Goal: Task Accomplishment & Management: Complete application form

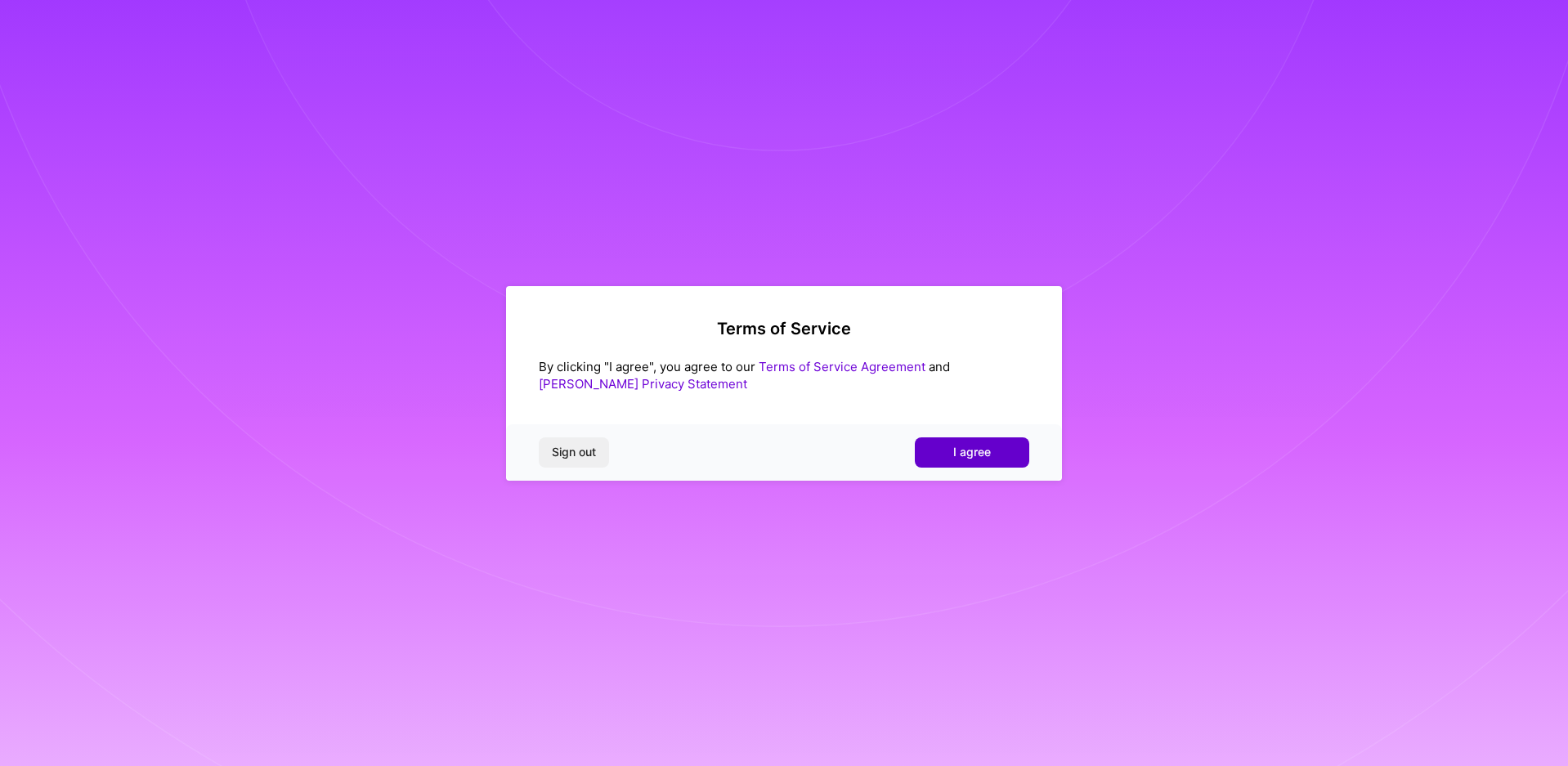
click at [951, 455] on button "I agree" at bounding box center [972, 452] width 114 height 29
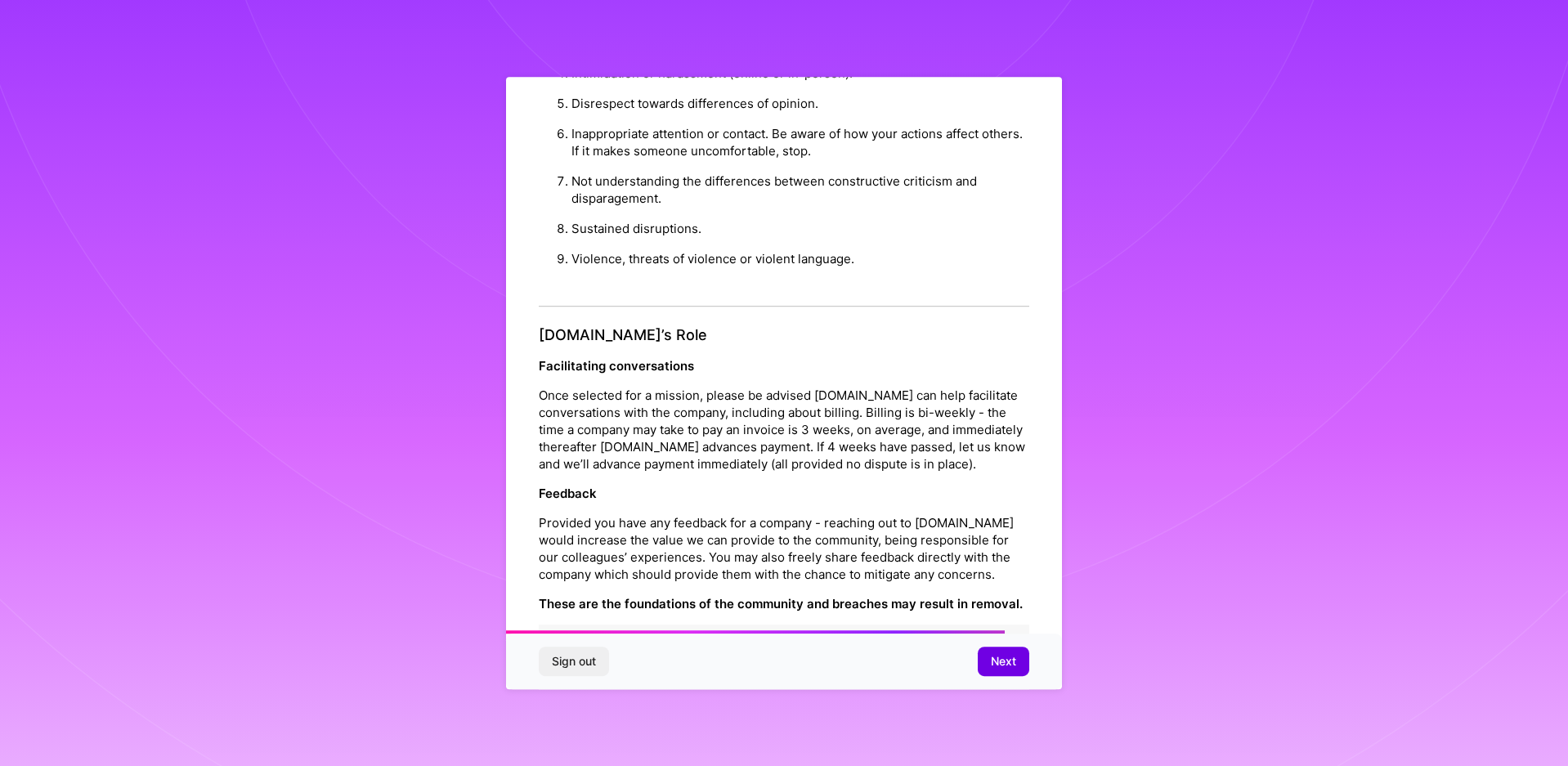
scroll to position [1750, 0]
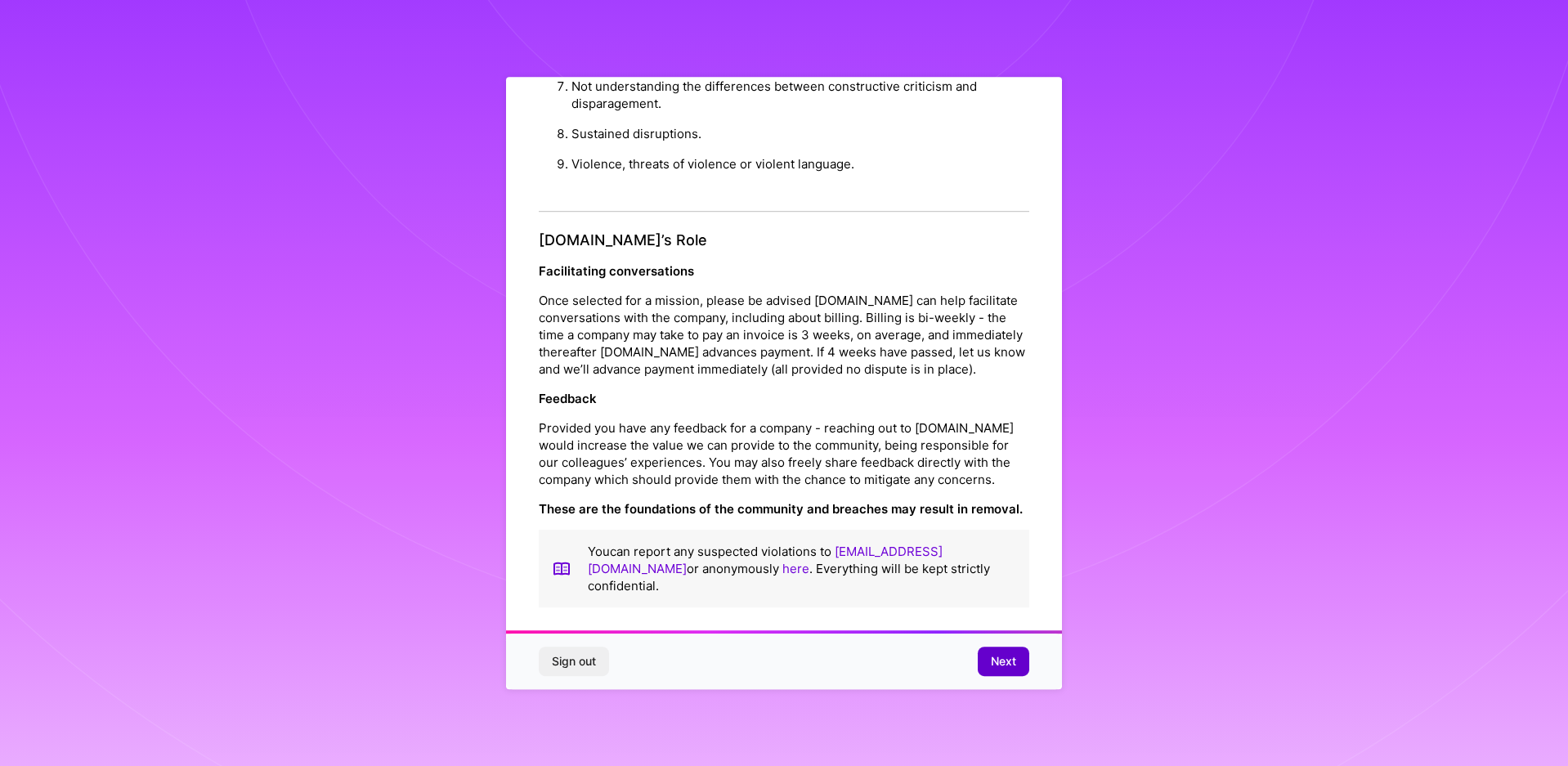
click at [1016, 664] on span "Next" at bounding box center [1003, 661] width 25 height 16
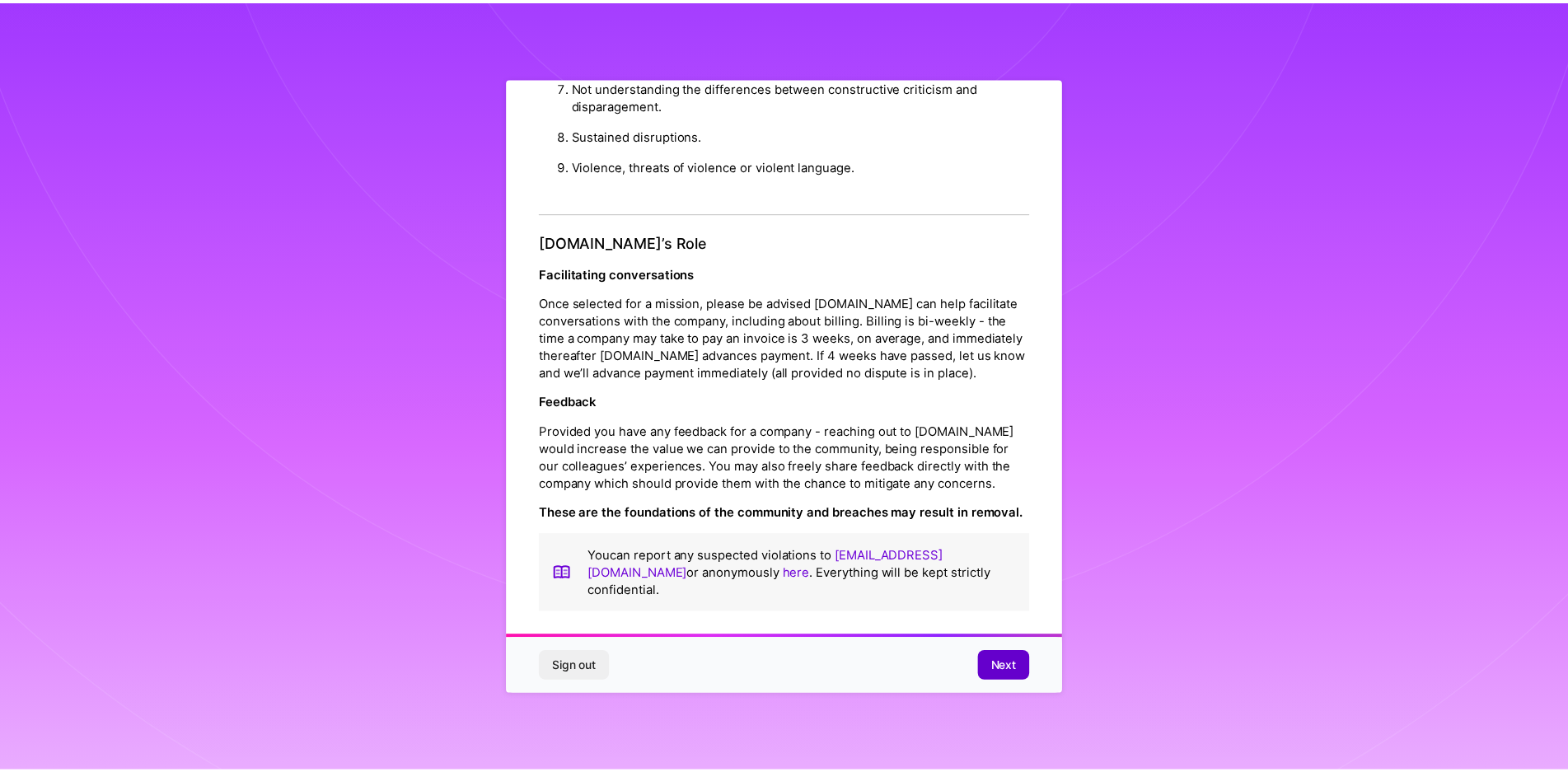
scroll to position [0, 0]
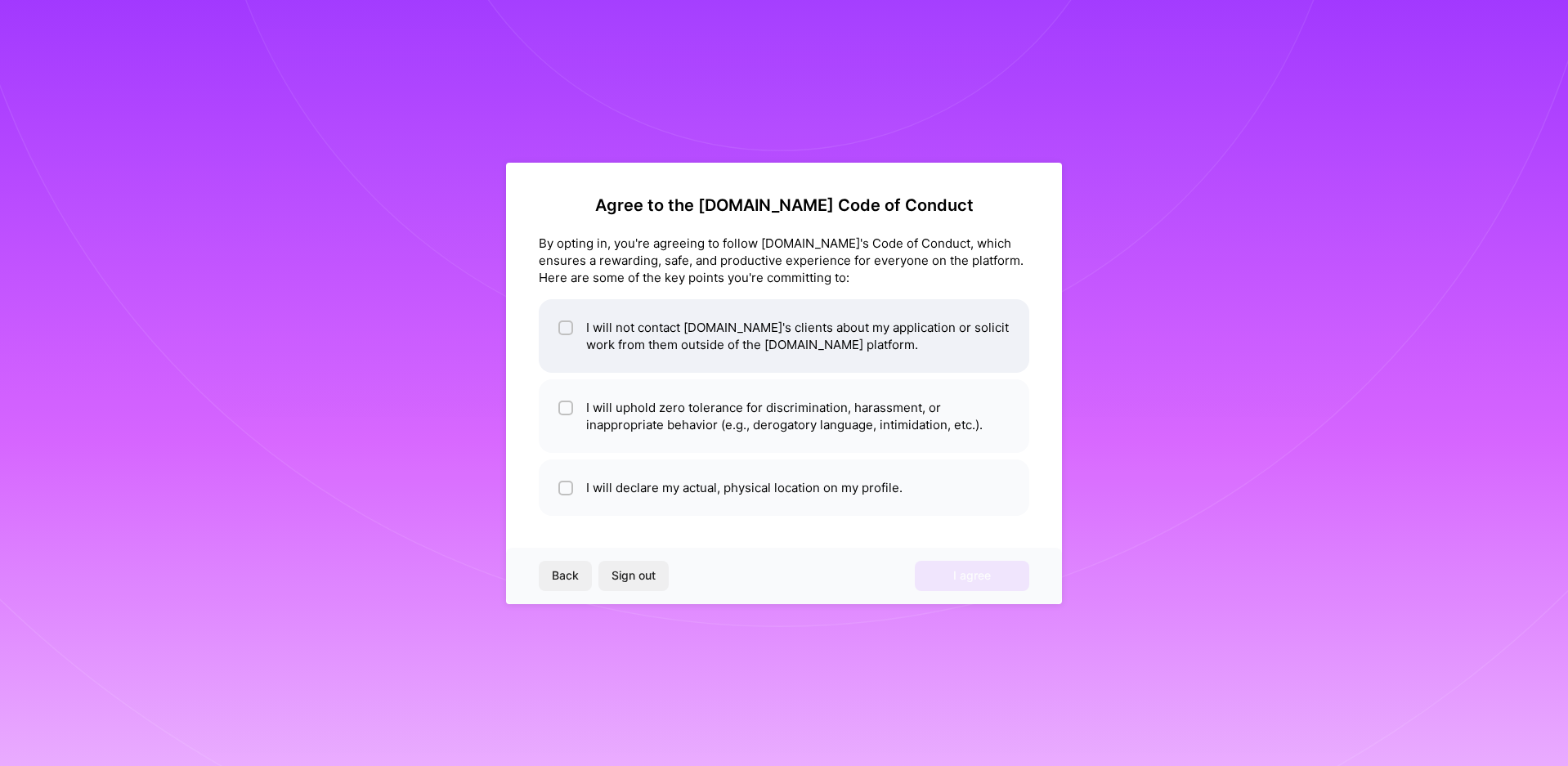
click at [572, 340] on span at bounding box center [566, 336] width 15 height 34
checkbox input "true"
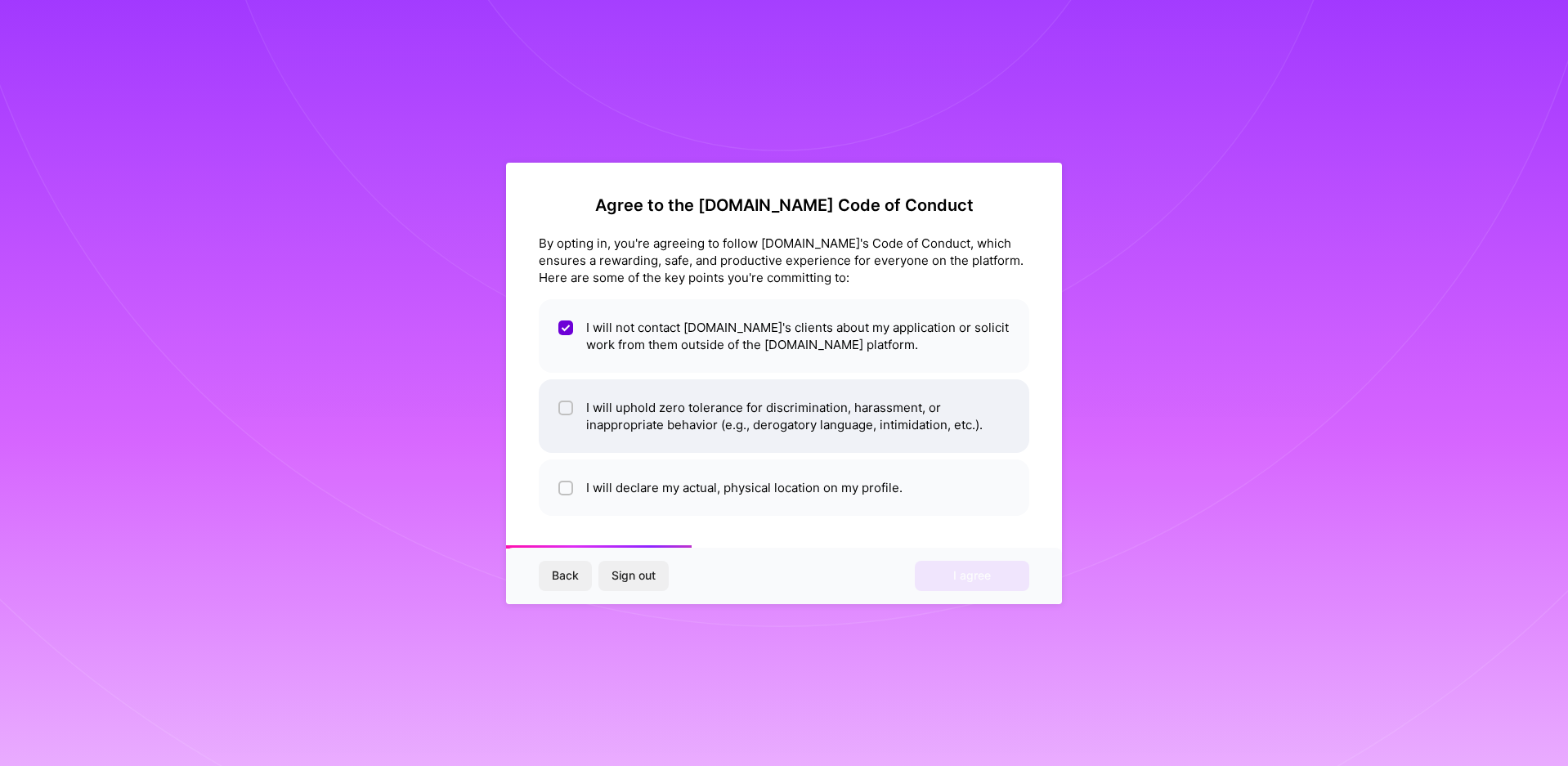
click at [552, 407] on li "I will uphold zero tolerance for discrimination, harassment, or inappropriate b…" at bounding box center [784, 417] width 491 height 74
checkbox input "true"
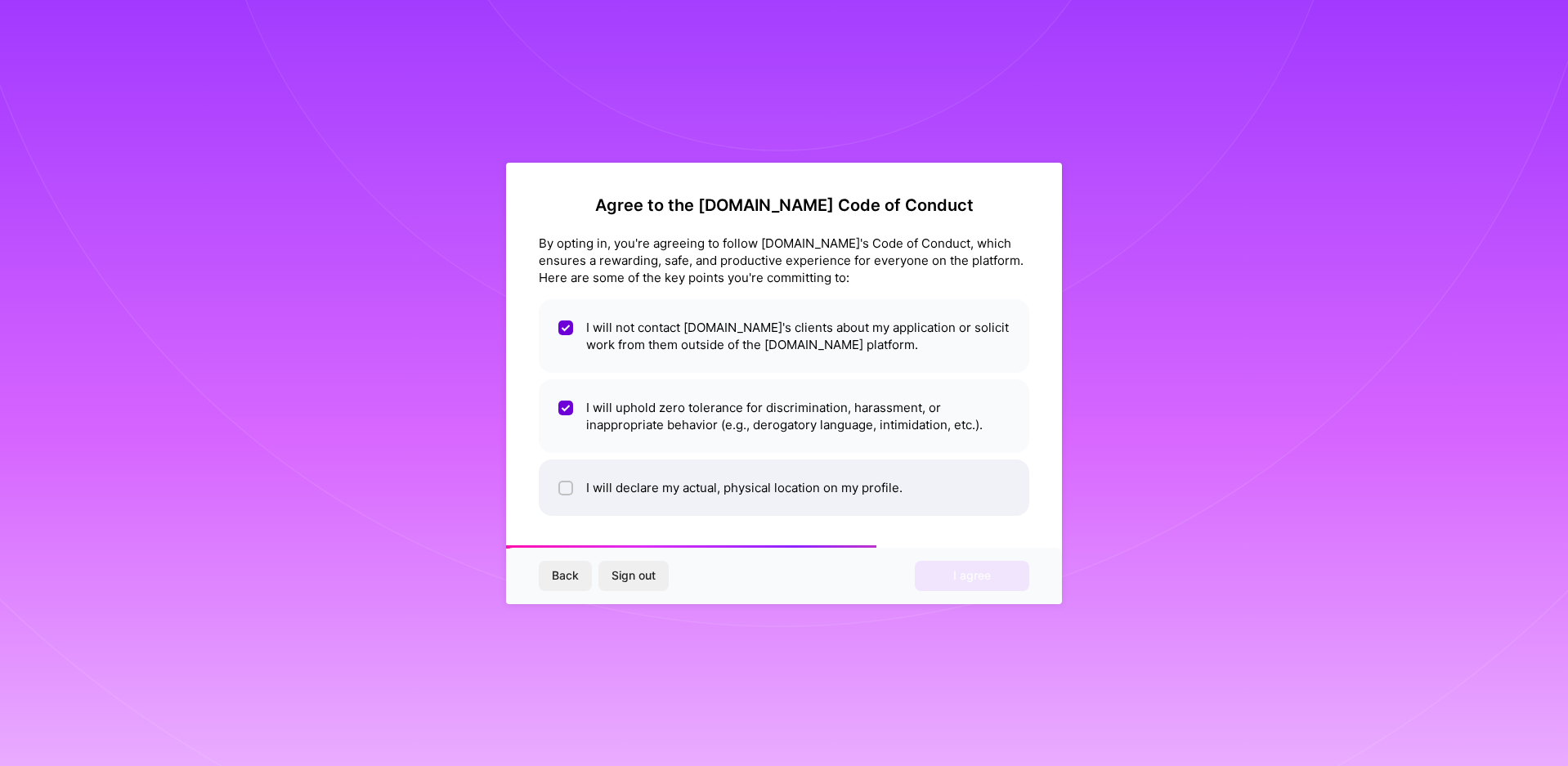
click at [562, 489] on input "checkbox" at bounding box center [568, 489] width 12 height 12
checkbox input "true"
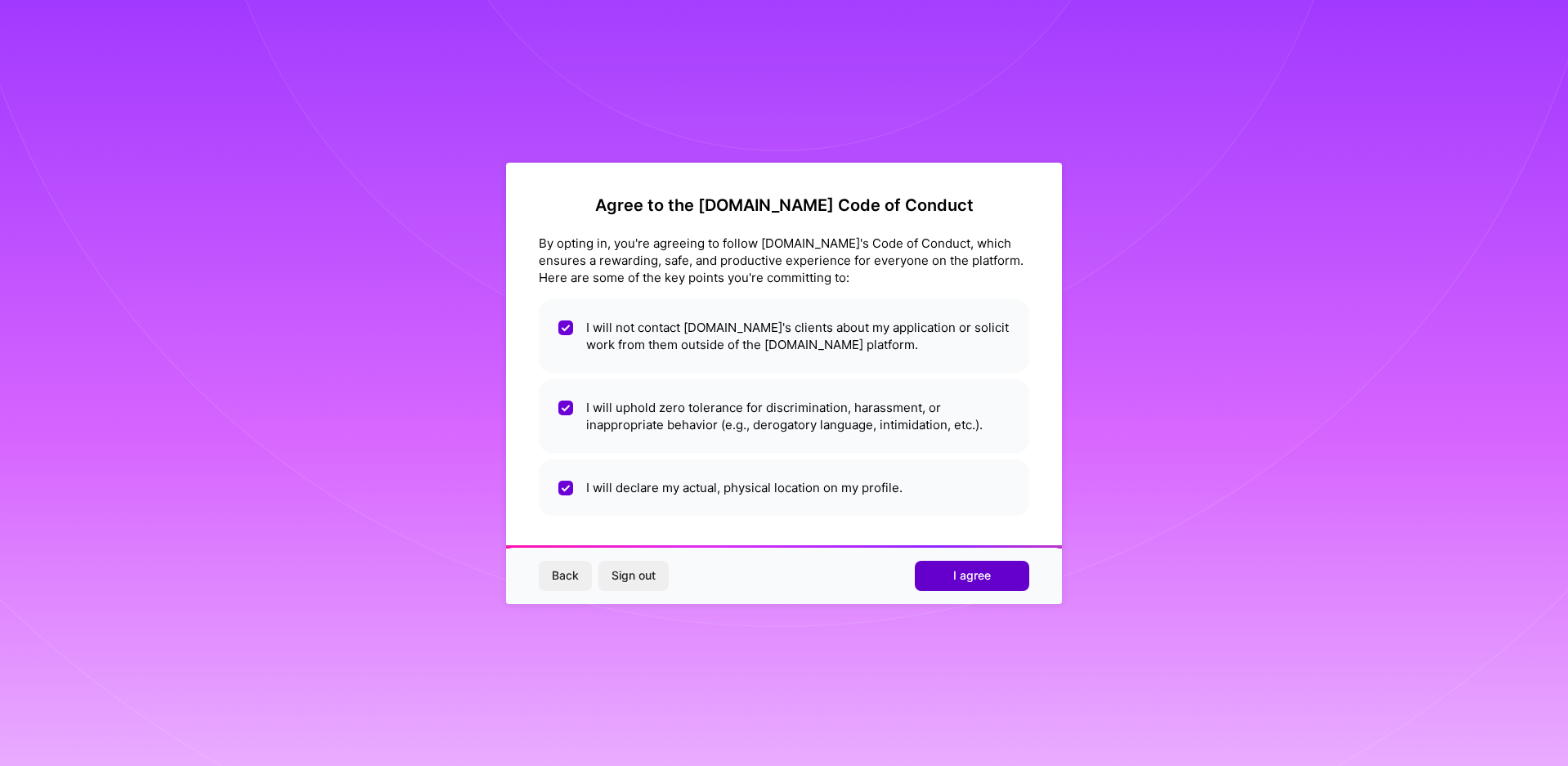
click at [989, 571] on span "I agree" at bounding box center [972, 574] width 38 height 16
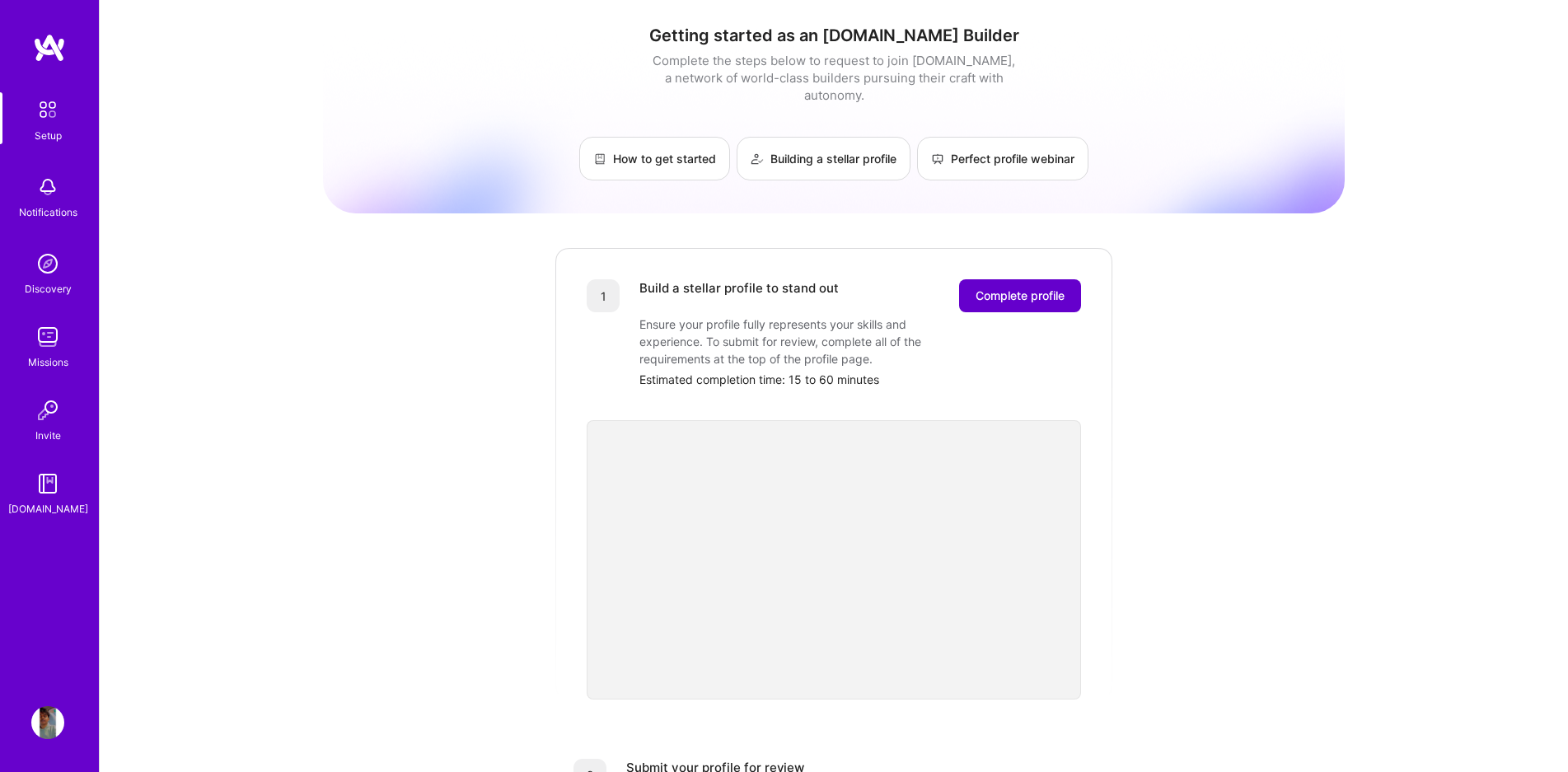
click at [1035, 288] on span "Complete profile" at bounding box center [1019, 295] width 89 height 16
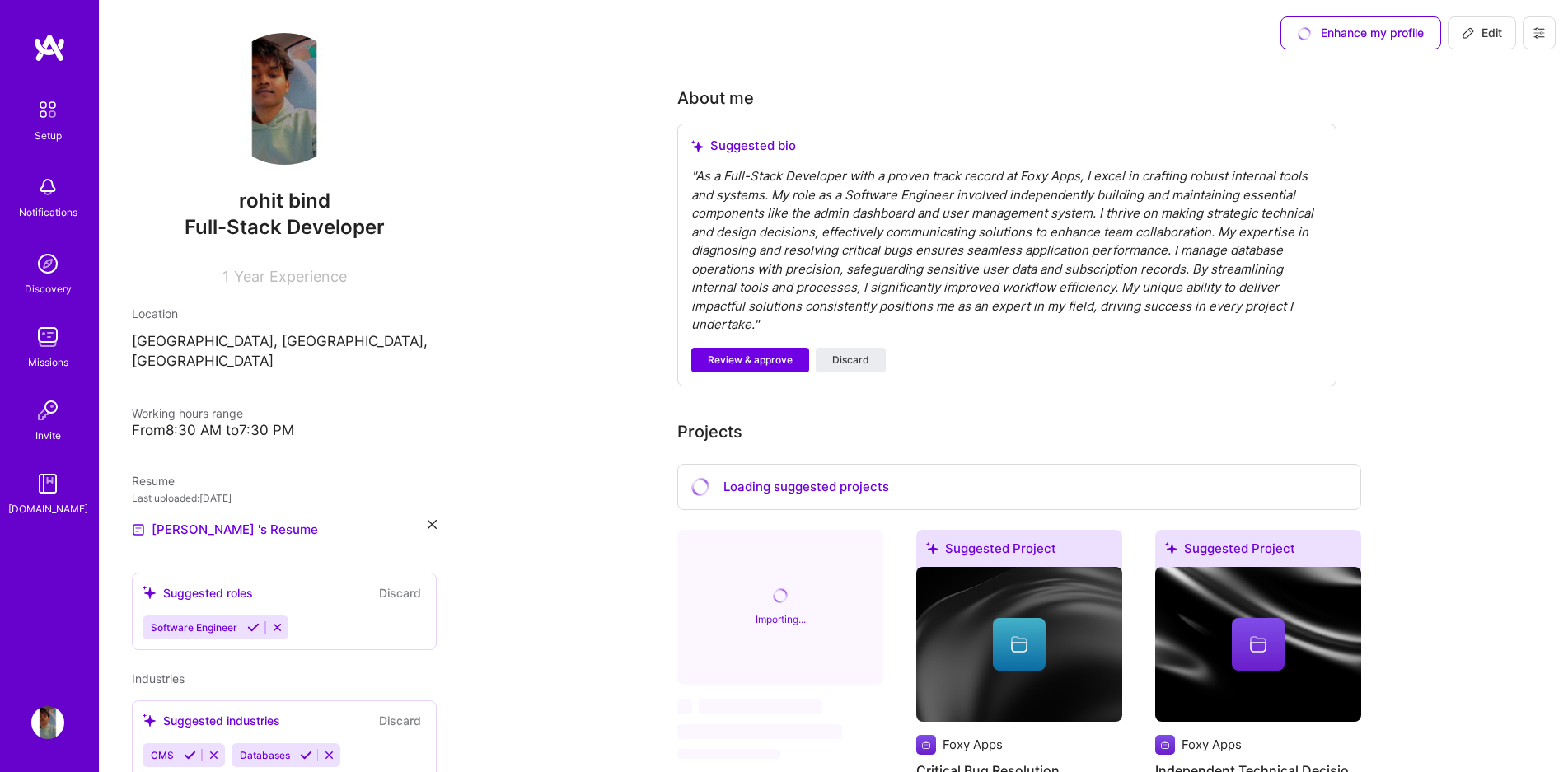
click at [889, 293] on div "" As a Full-Stack Developer with a proven track record at Foxy Apps, I excel in…" at bounding box center [1006, 251] width 631 height 168
click at [791, 300] on div "" As a Full-Stack Developer with a proven track record at Foxy Apps, I excel in…" at bounding box center [1006, 251] width 631 height 168
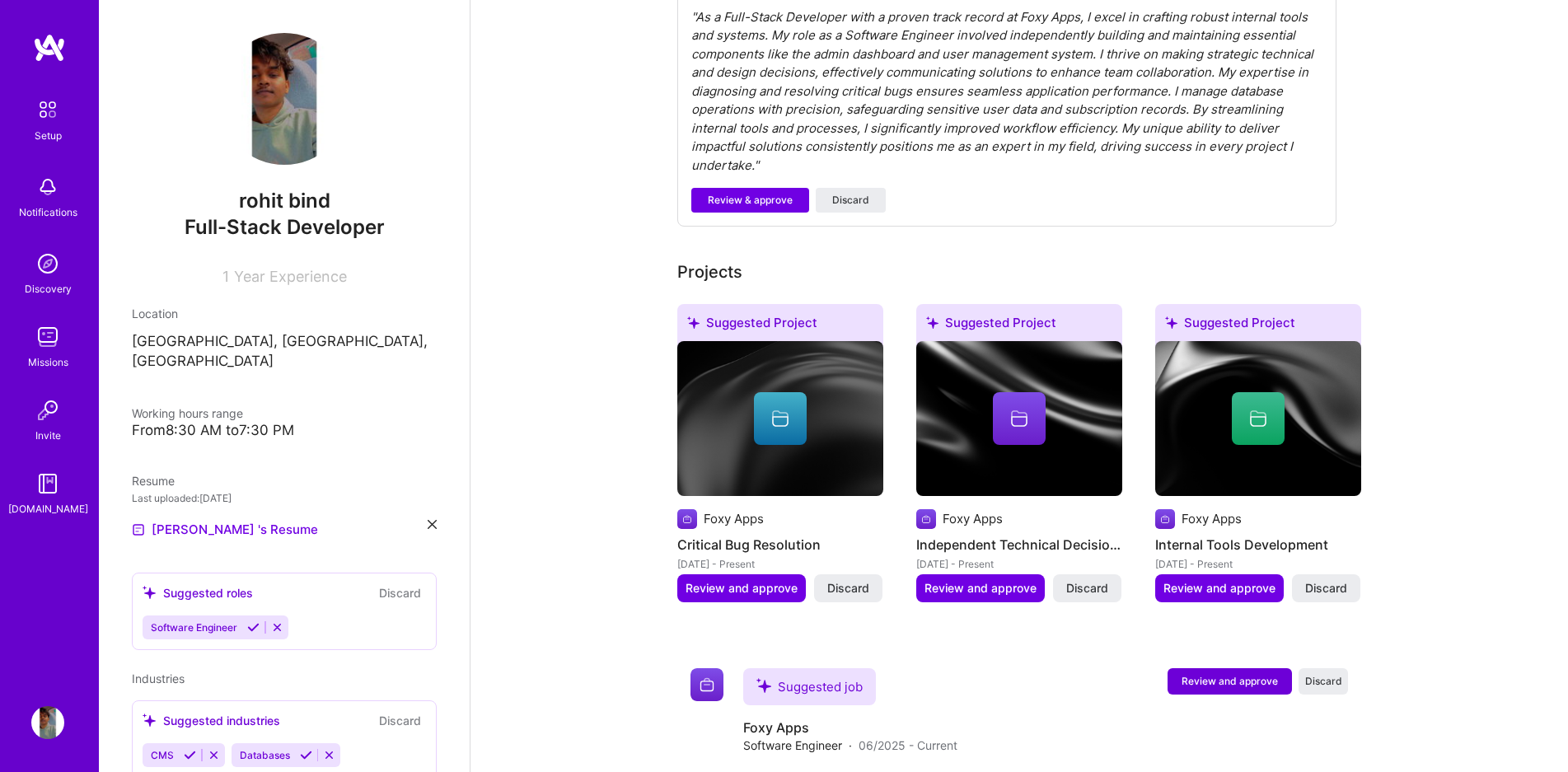
scroll to position [574, 0]
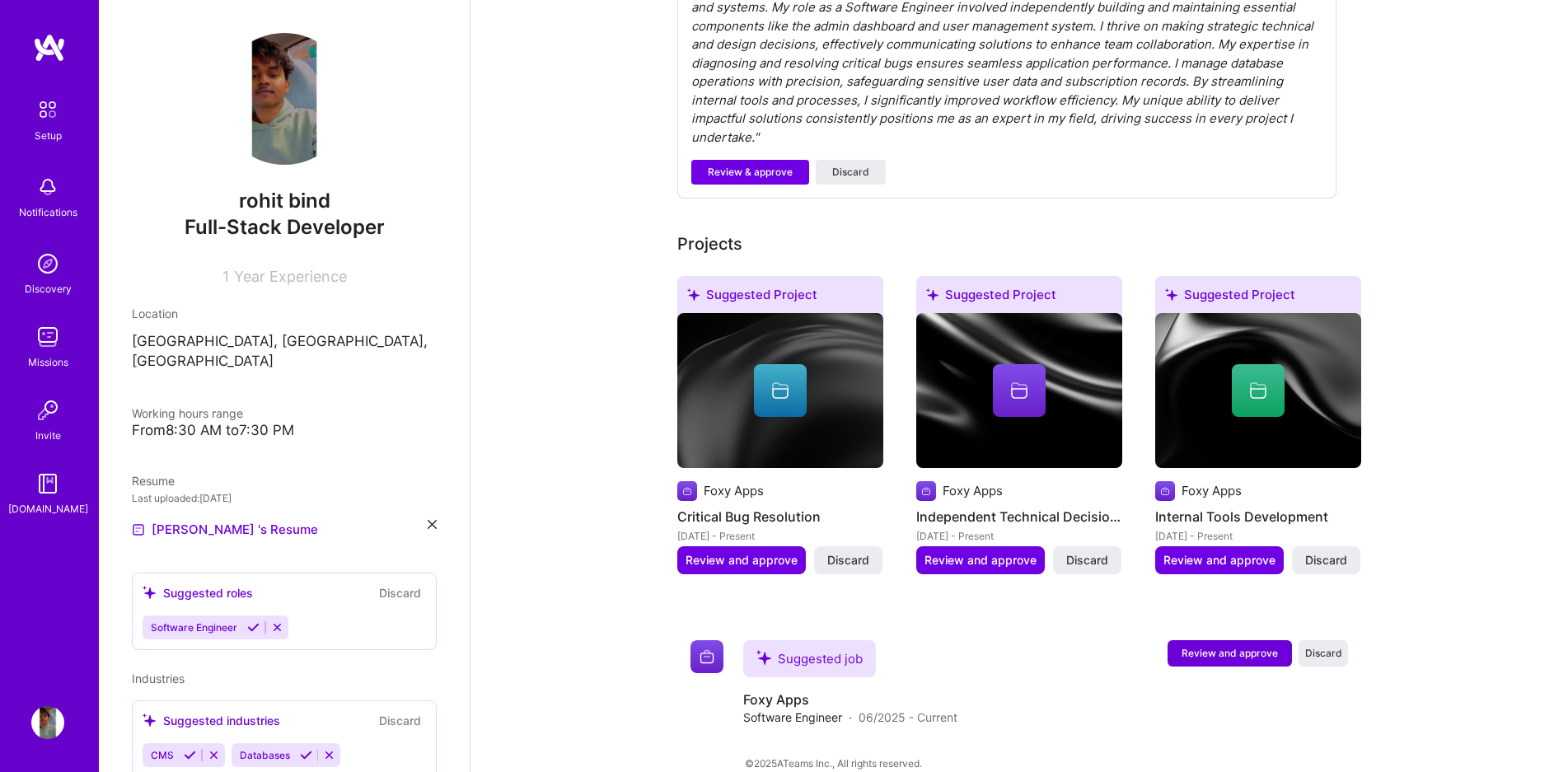
click at [45, 261] on img at bounding box center [47, 263] width 33 height 33
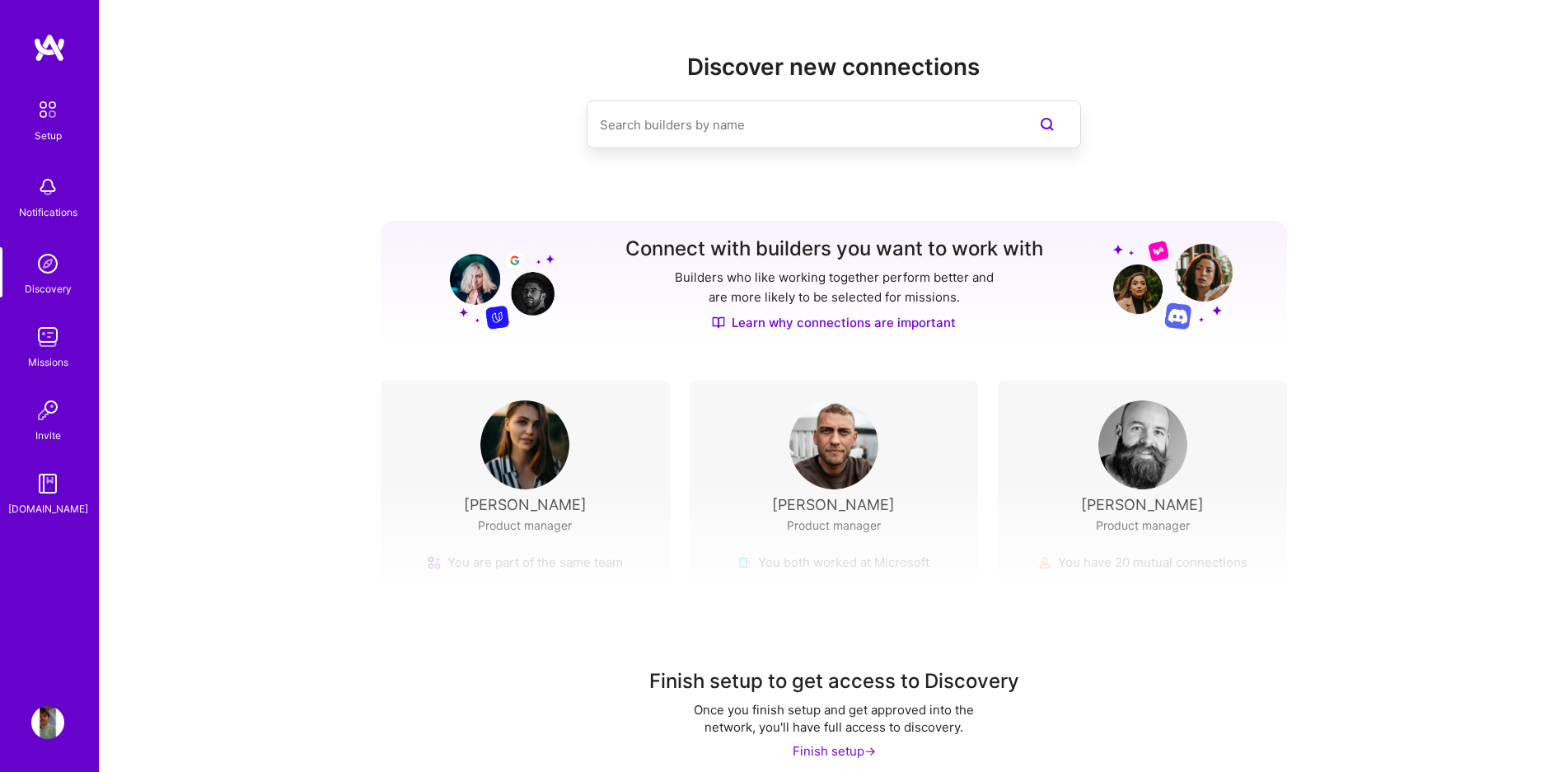
click at [48, 190] on img at bounding box center [47, 186] width 33 height 33
click at [52, 327] on img at bounding box center [47, 337] width 33 height 33
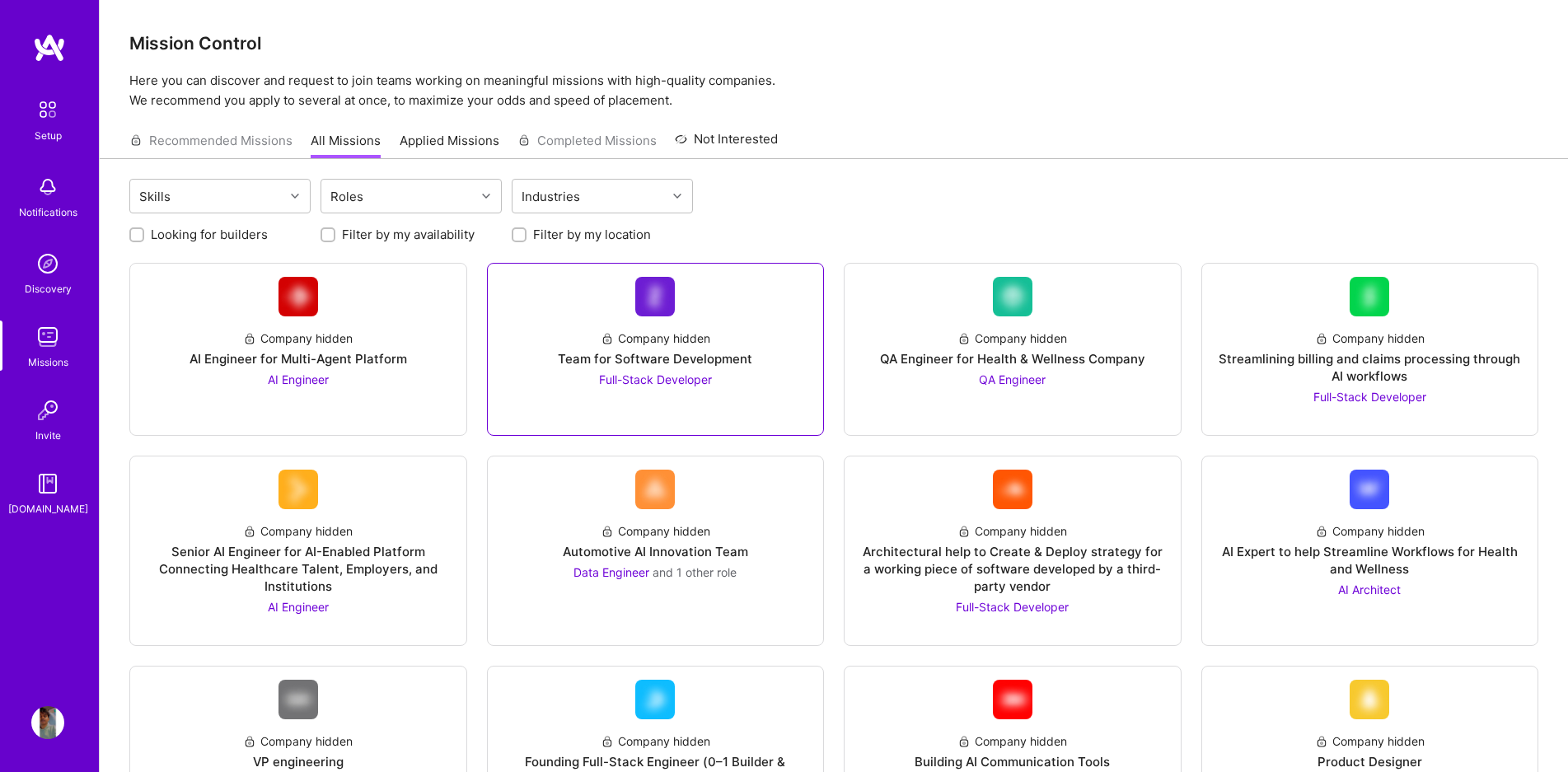
click at [714, 345] on div "Company hidden Team for Software Development Full-Stack Developer" at bounding box center [656, 352] width 310 height 72
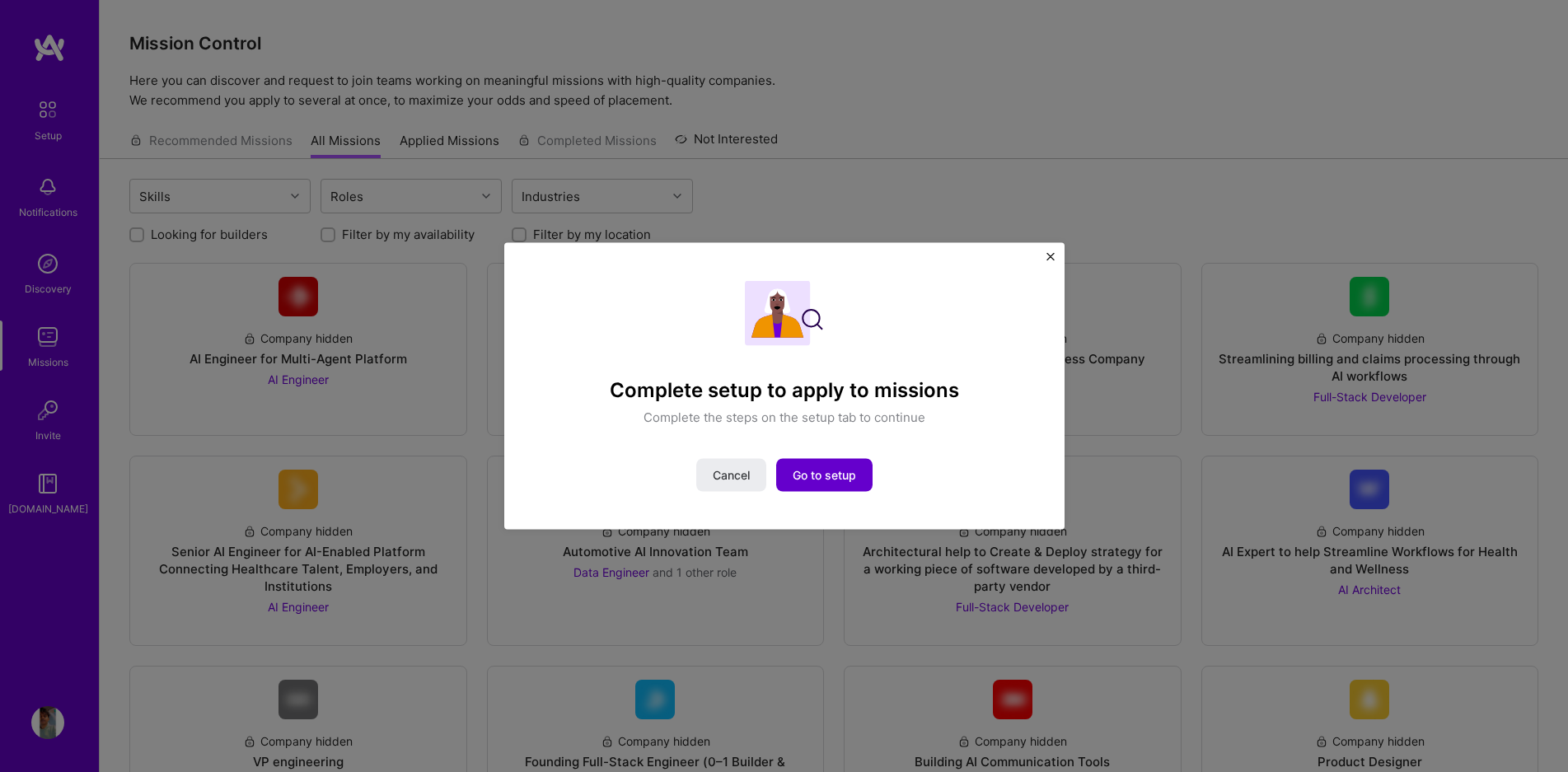
click at [854, 482] on span "Go to setup" at bounding box center [824, 475] width 63 height 16
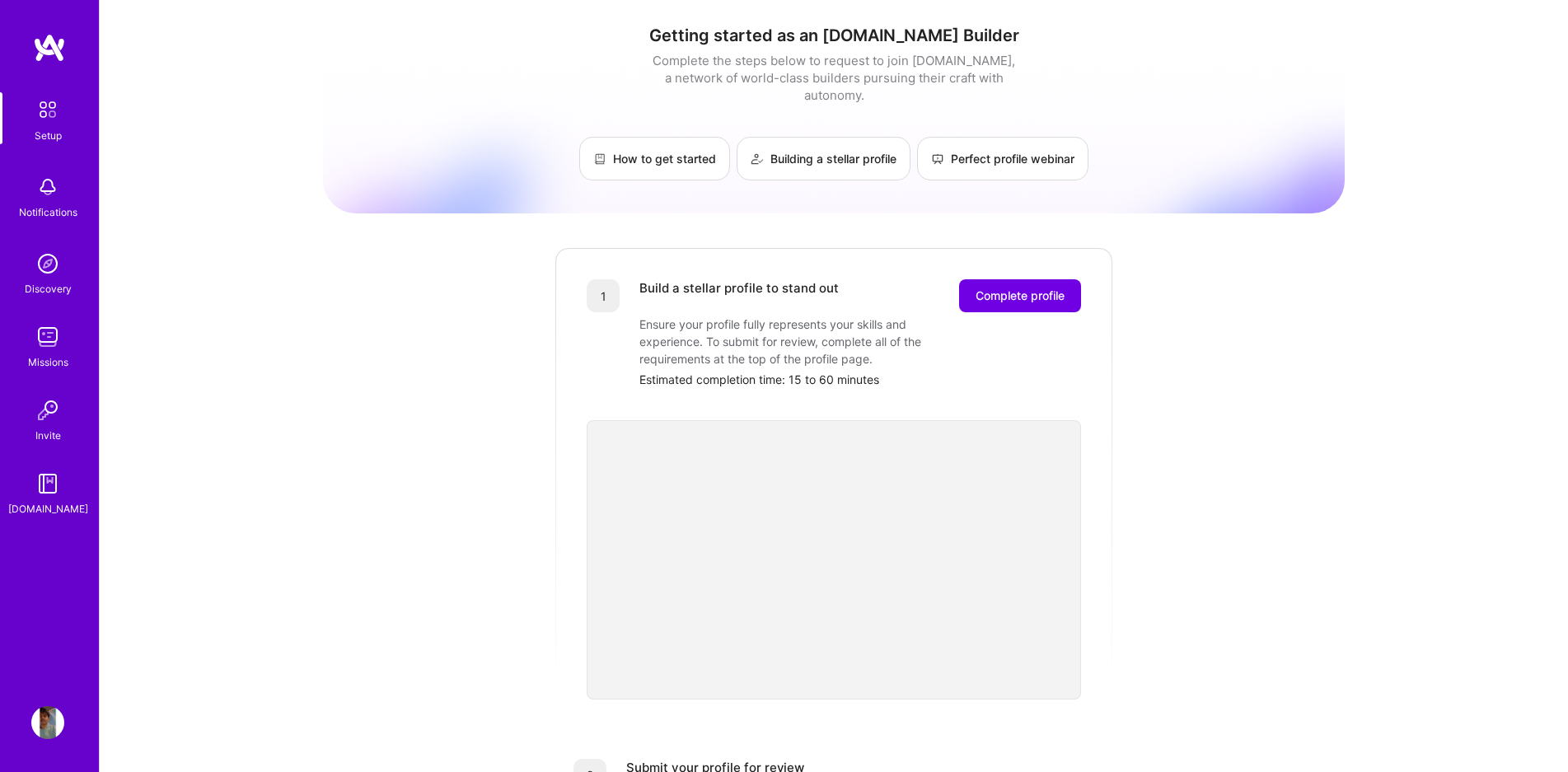
scroll to position [480, 0]
